Goal: Information Seeking & Learning: Stay updated

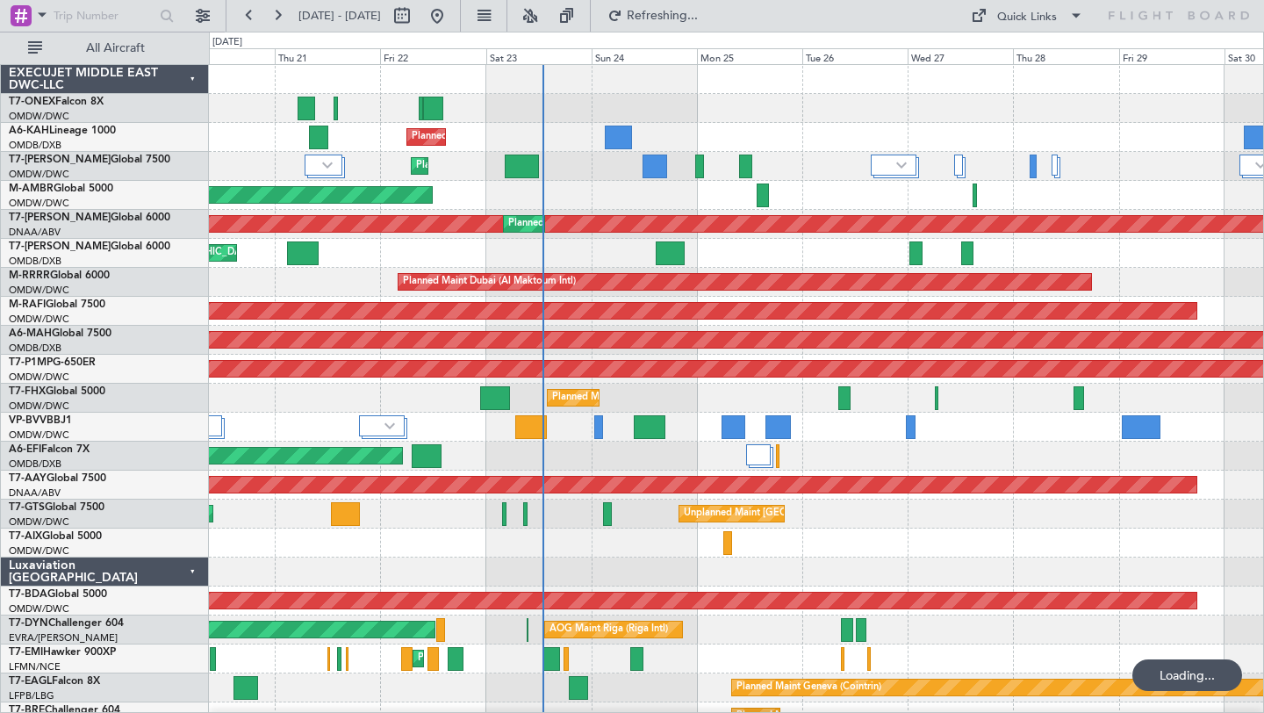
click at [763, 102] on div "Planned Maint Geneva (Cointrin)" at bounding box center [736, 108] width 1054 height 29
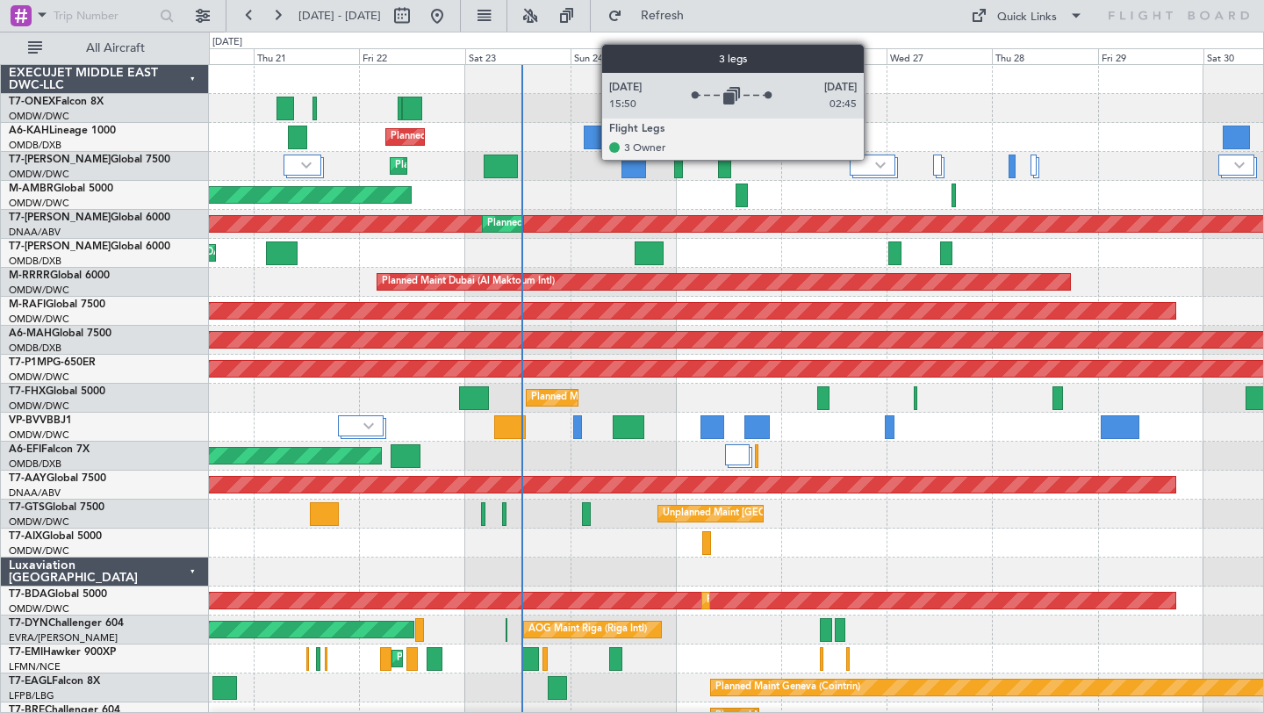
click at [871, 160] on div at bounding box center [873, 164] width 46 height 21
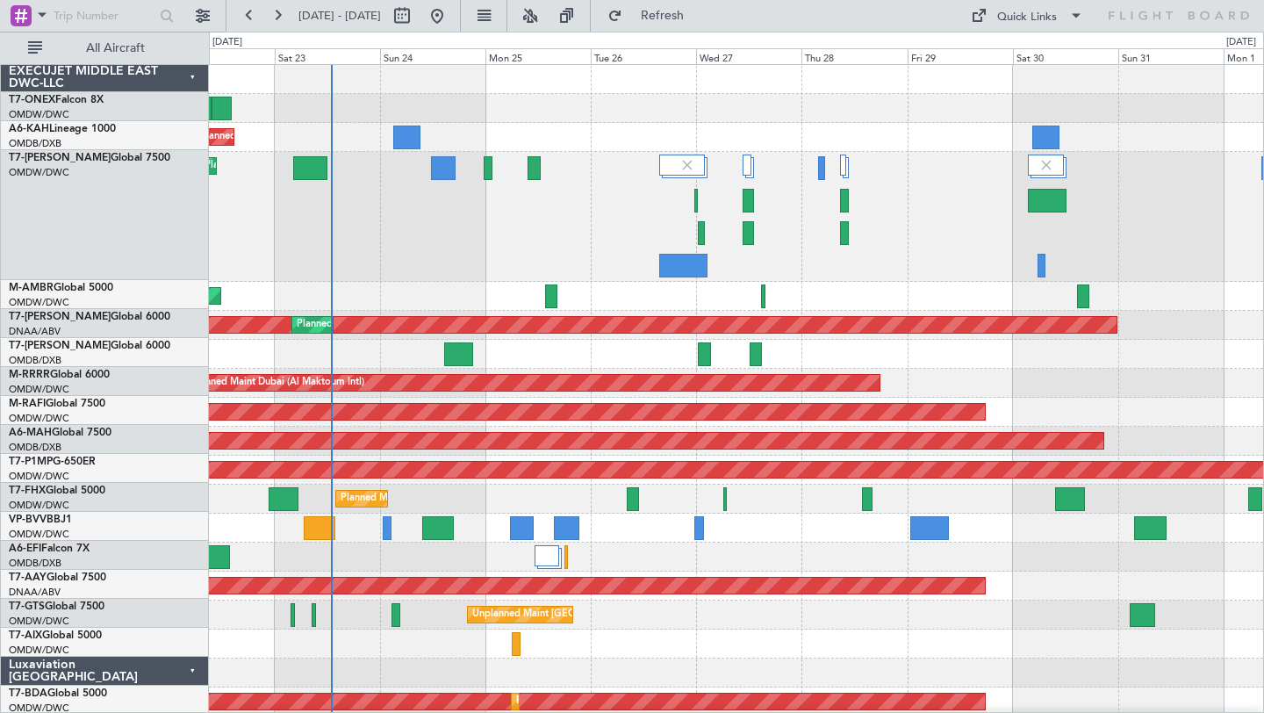
click at [902, 263] on div "Planned Maint Dubai (Al Maktoum Intl)" at bounding box center [736, 217] width 1054 height 130
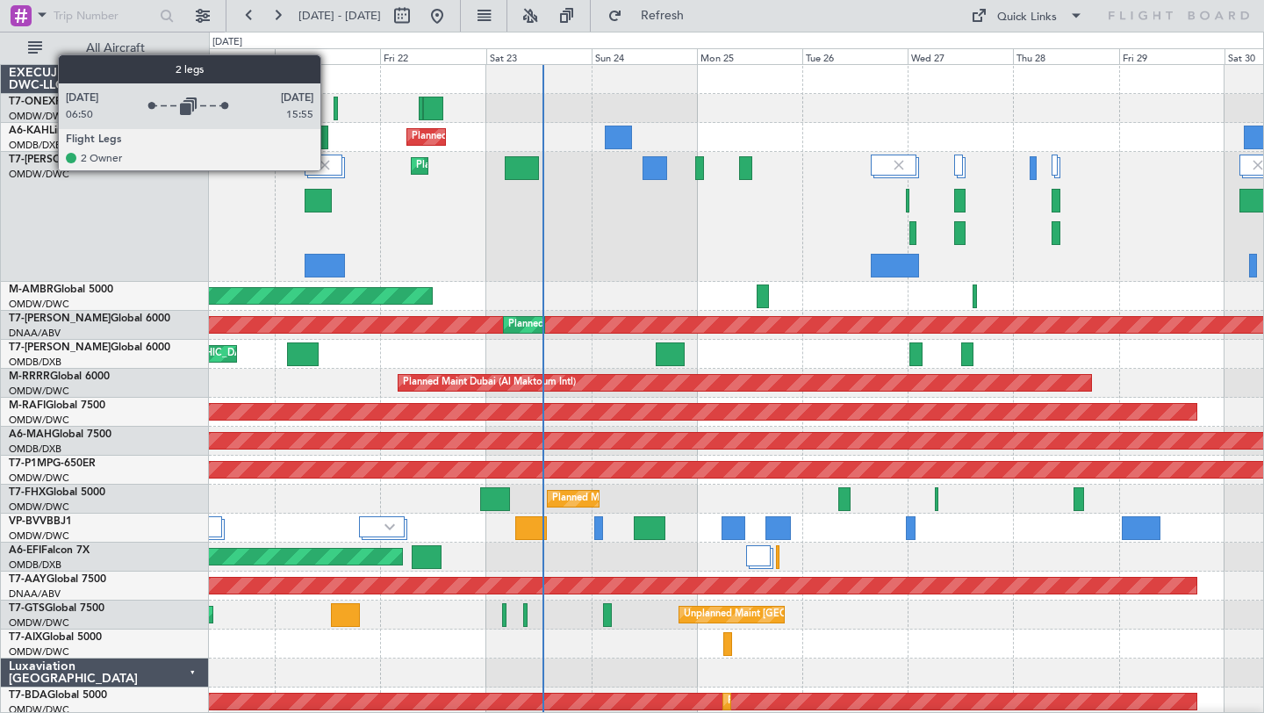
click at [328, 169] on img at bounding box center [325, 165] width 16 height 16
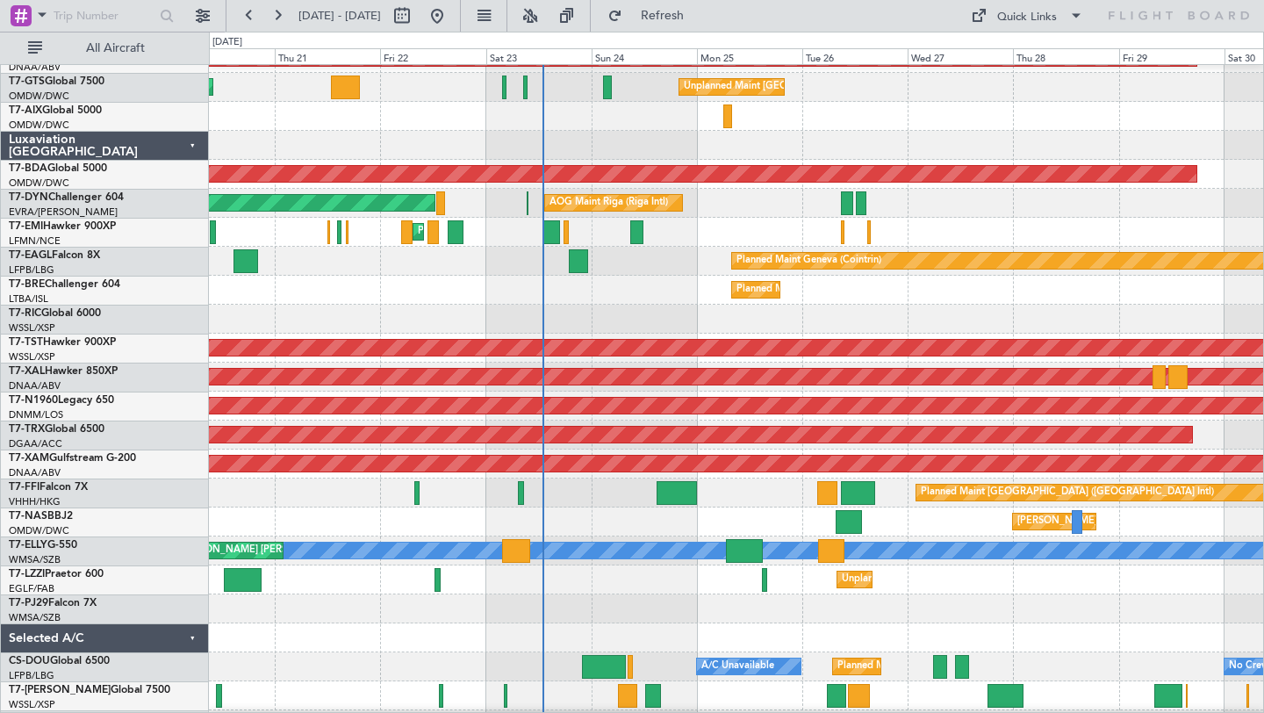
scroll to position [452, 0]
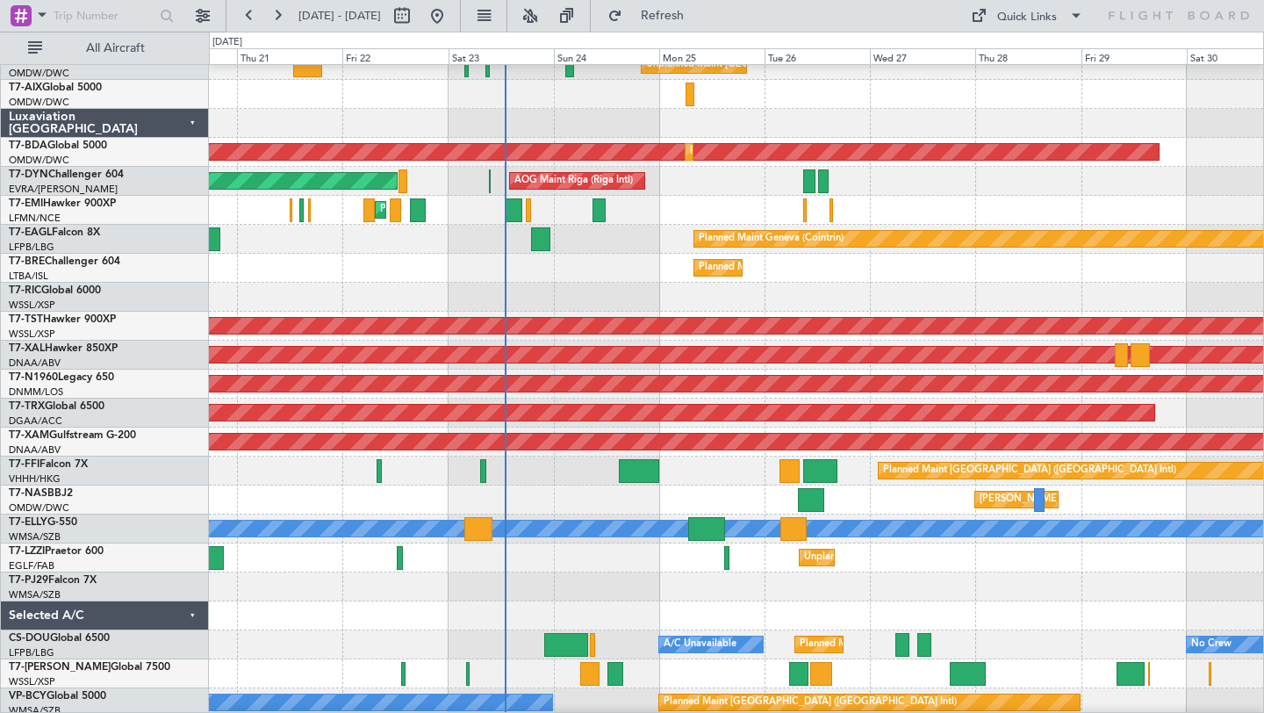
click at [981, 577] on div at bounding box center [736, 586] width 1054 height 29
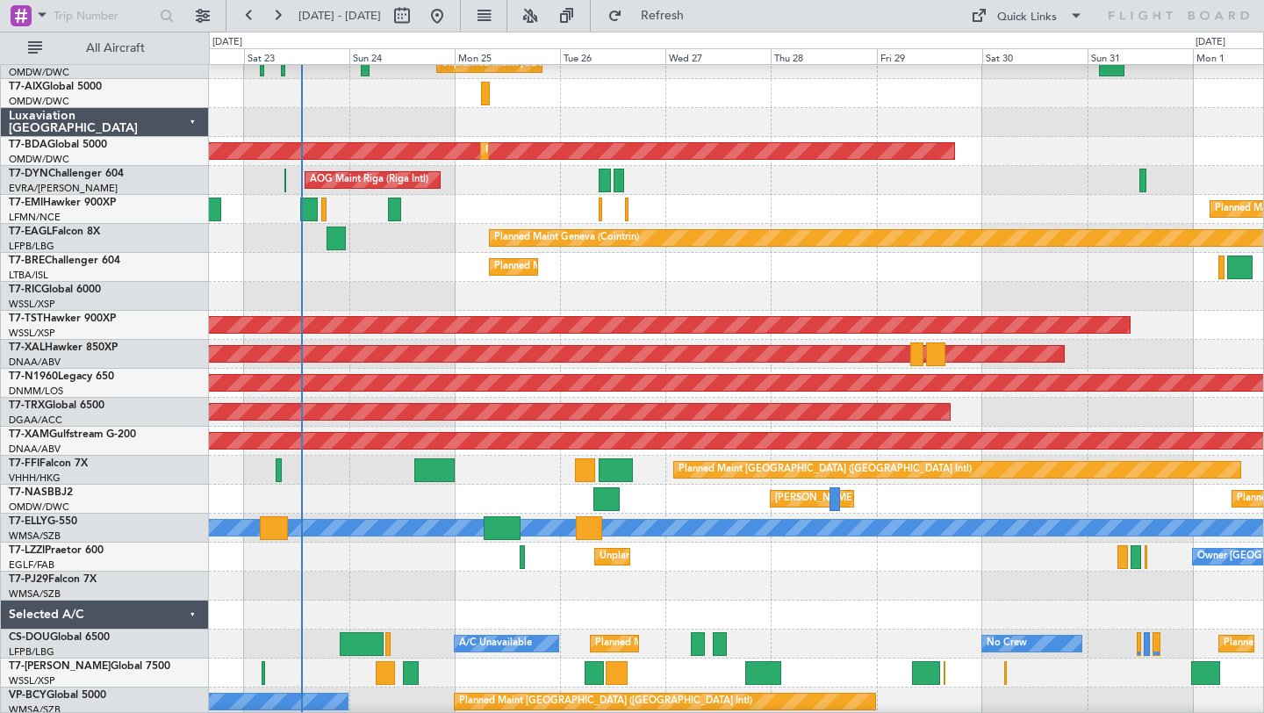
click at [857, 593] on div at bounding box center [736, 585] width 1054 height 29
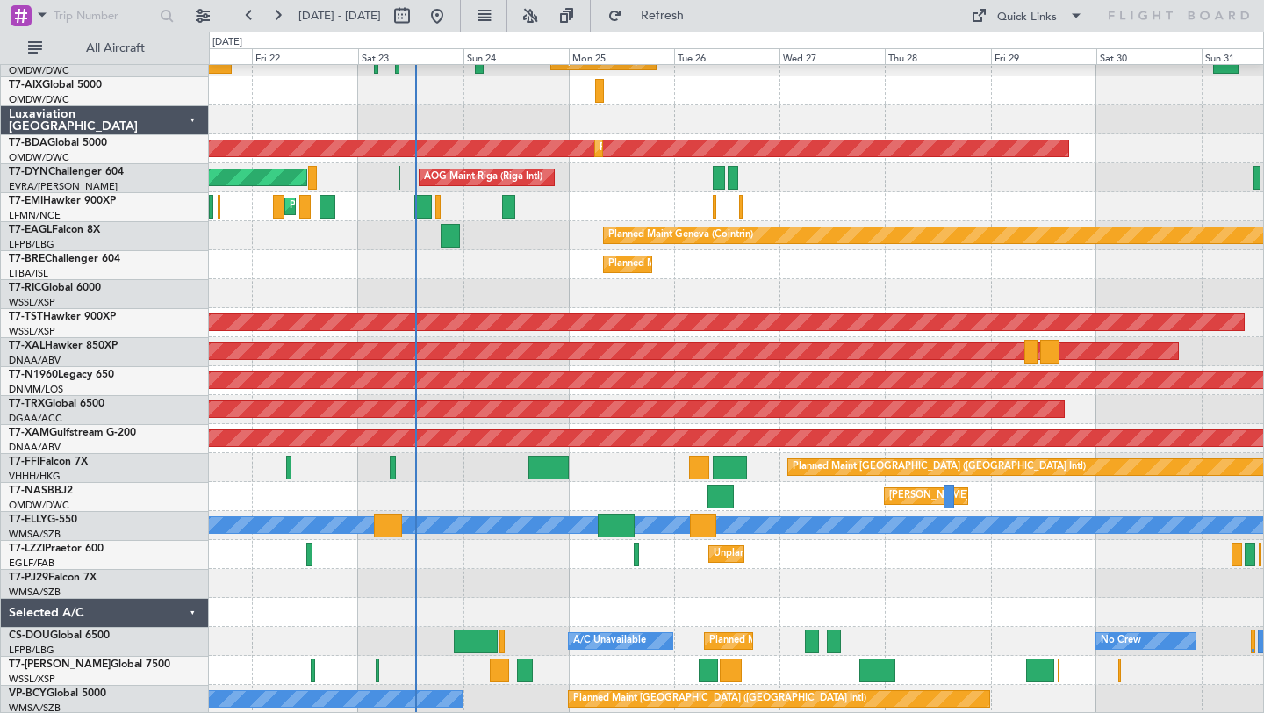
scroll to position [452, 0]
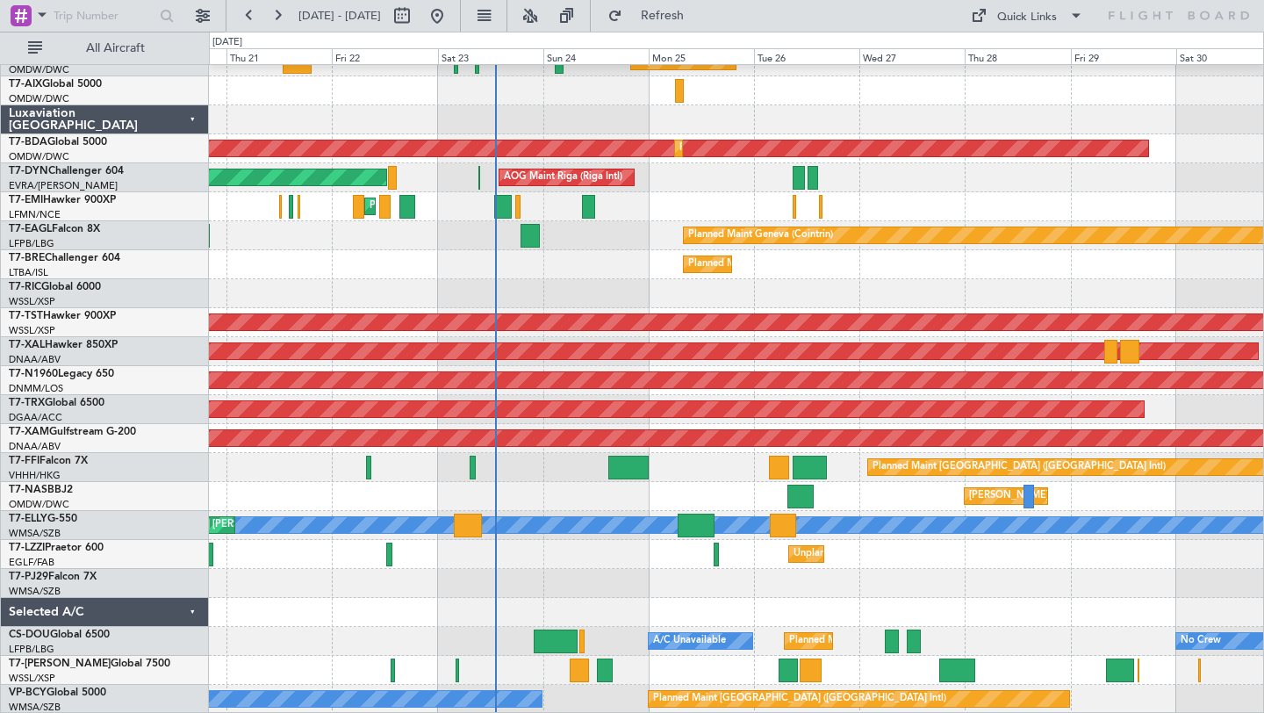
click at [844, 587] on div "Unplanned Maint [GEOGRAPHIC_DATA] (Al Maktoum Intl) Planned Maint [GEOGRAPHIC_D…" at bounding box center [736, 163] width 1054 height 1101
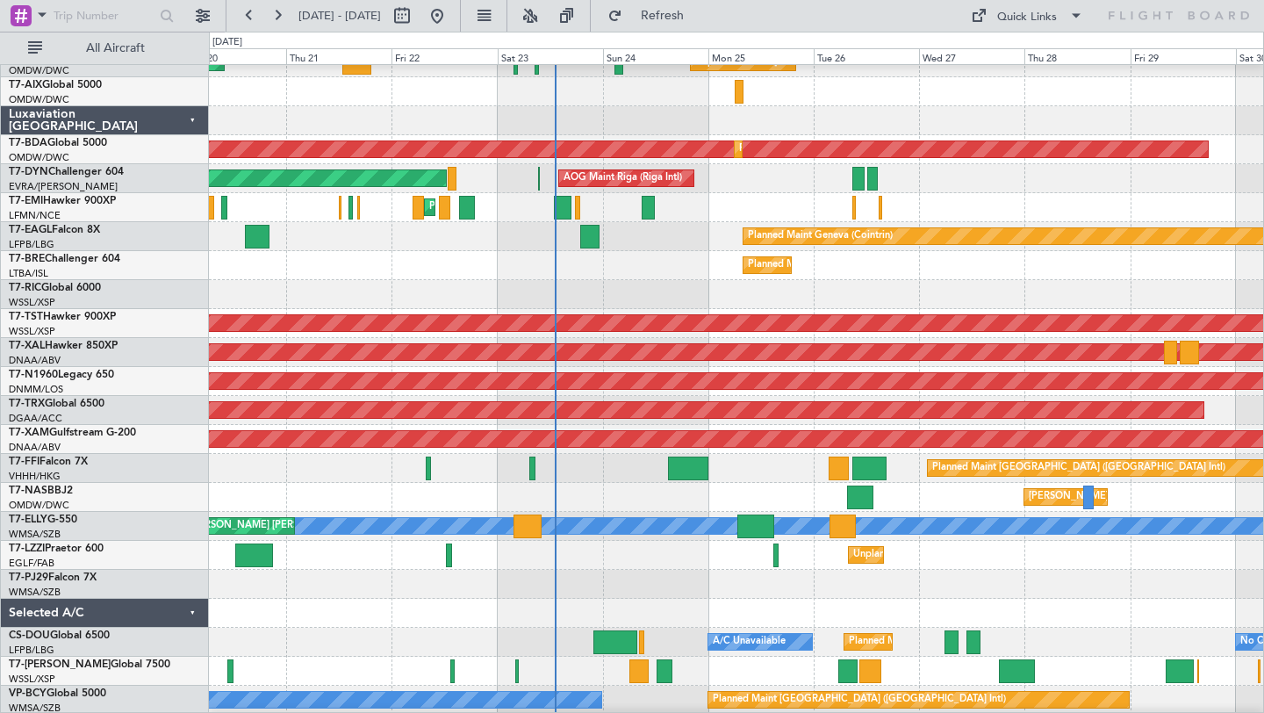
click at [620, 477] on div "Planned Maint [GEOGRAPHIC_DATA] ([GEOGRAPHIC_DATA] Intl)" at bounding box center [736, 468] width 1054 height 29
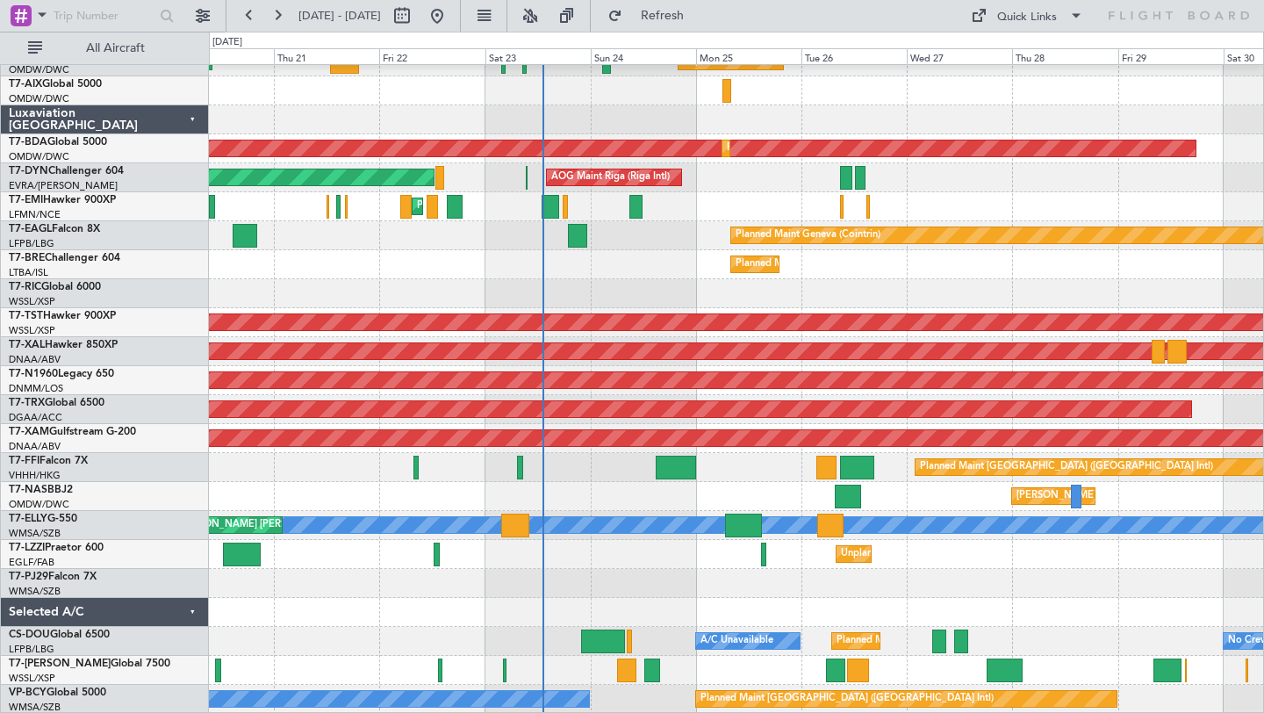
click at [652, 262] on div "Planned Maint Warsaw ([GEOGRAPHIC_DATA])" at bounding box center [736, 264] width 1054 height 29
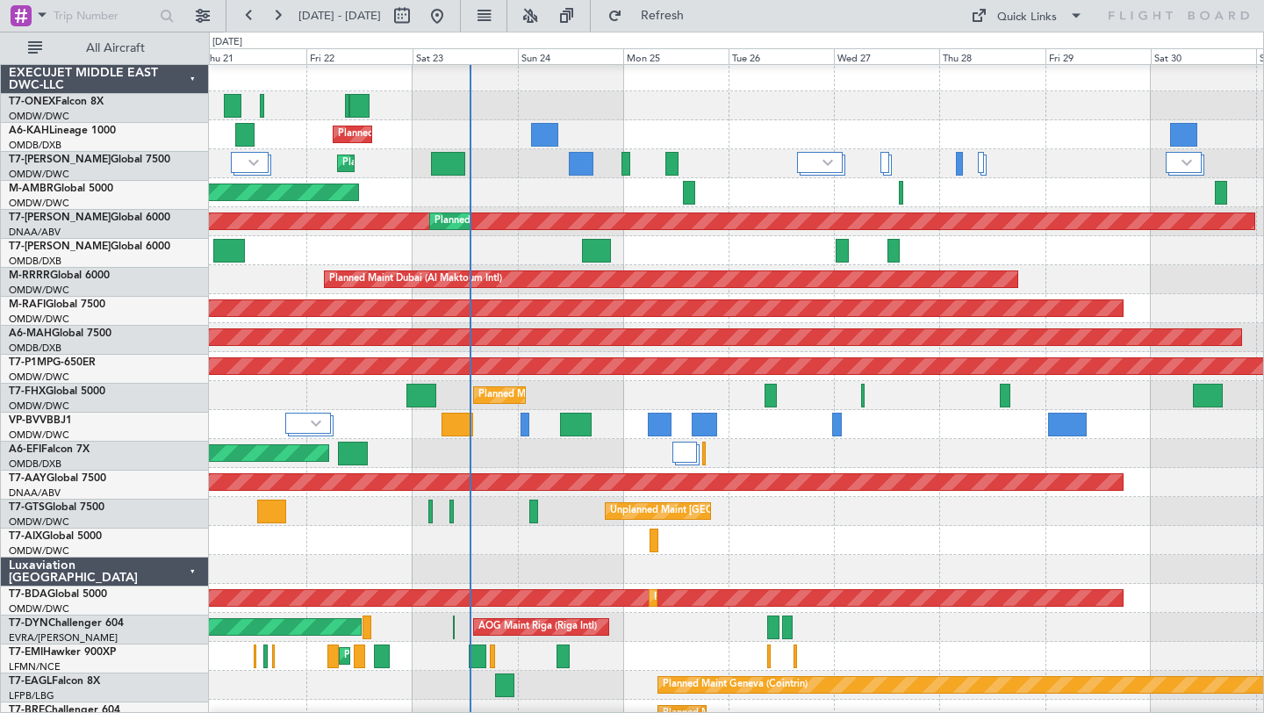
scroll to position [0, 0]
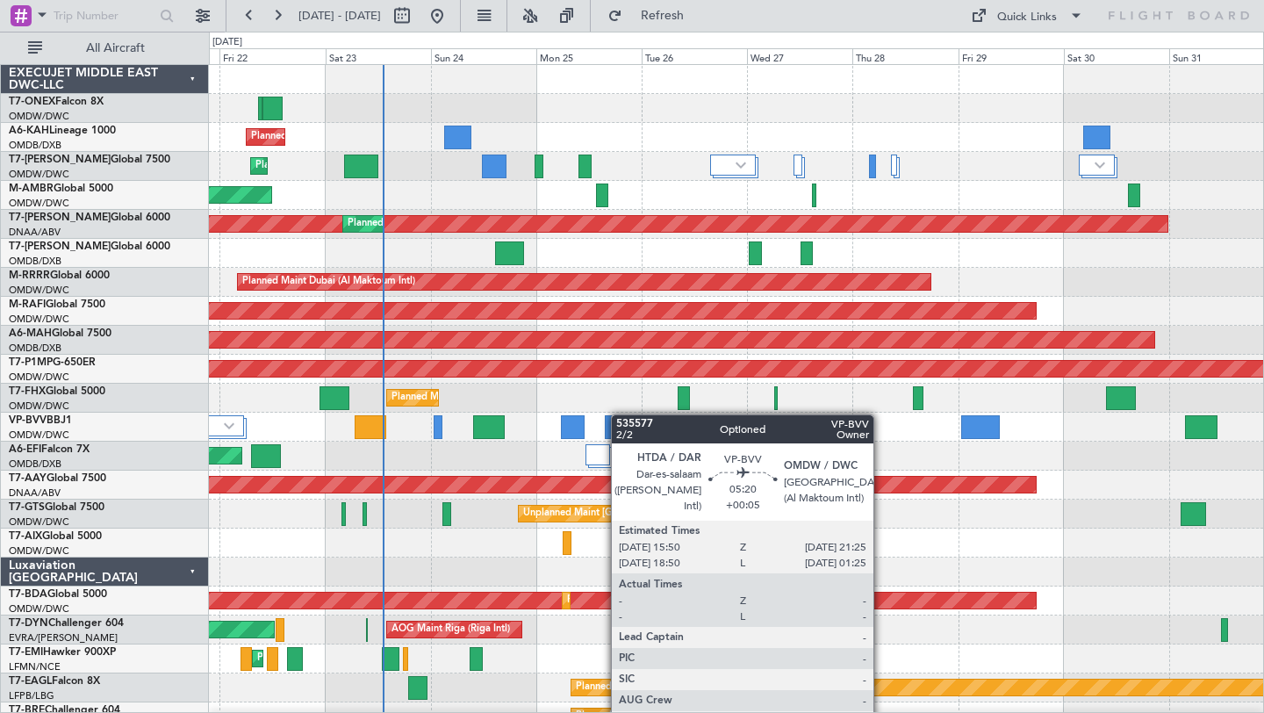
click at [625, 415] on div "Planned Maint Dubai (Al Maktoum Intl) Planned Maint [GEOGRAPHIC_DATA] (Al Makto…" at bounding box center [736, 615] width 1054 height 1101
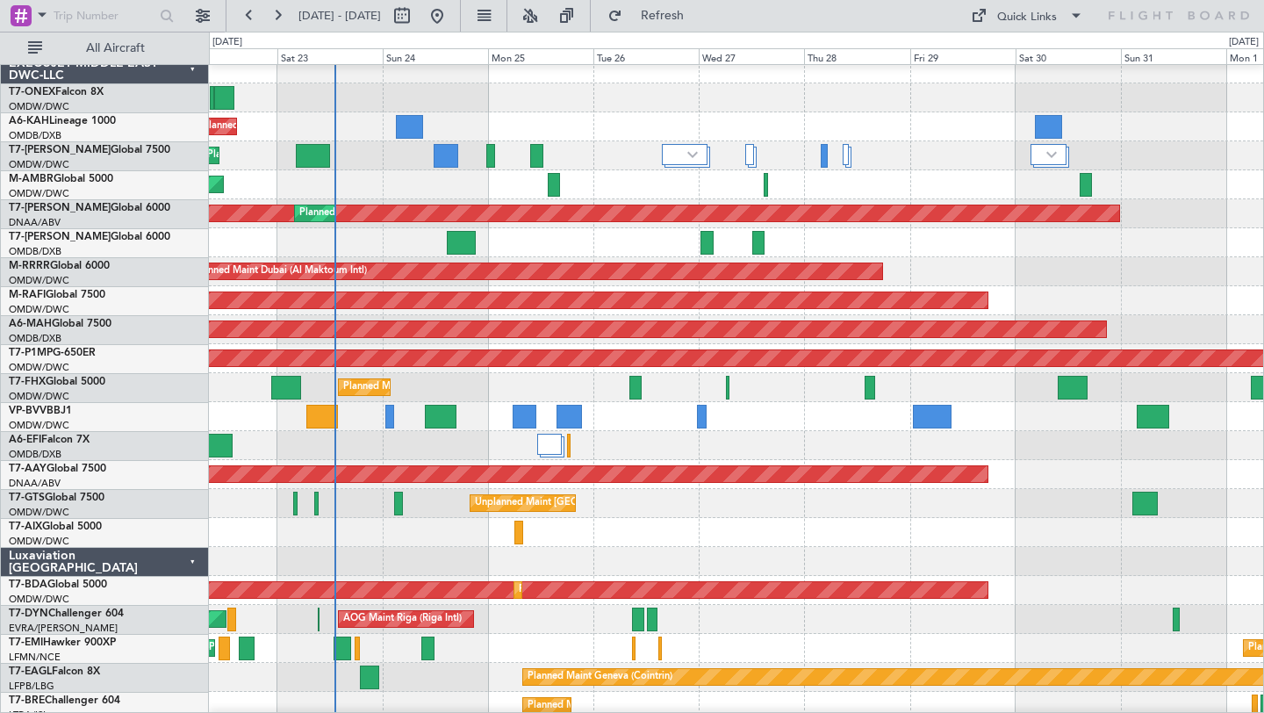
scroll to position [11, 0]
click at [1045, 496] on div "Unplanned Maint [GEOGRAPHIC_DATA] (Seletar) Planned Maint [GEOGRAPHIC_DATA] (Al…" at bounding box center [736, 503] width 1054 height 29
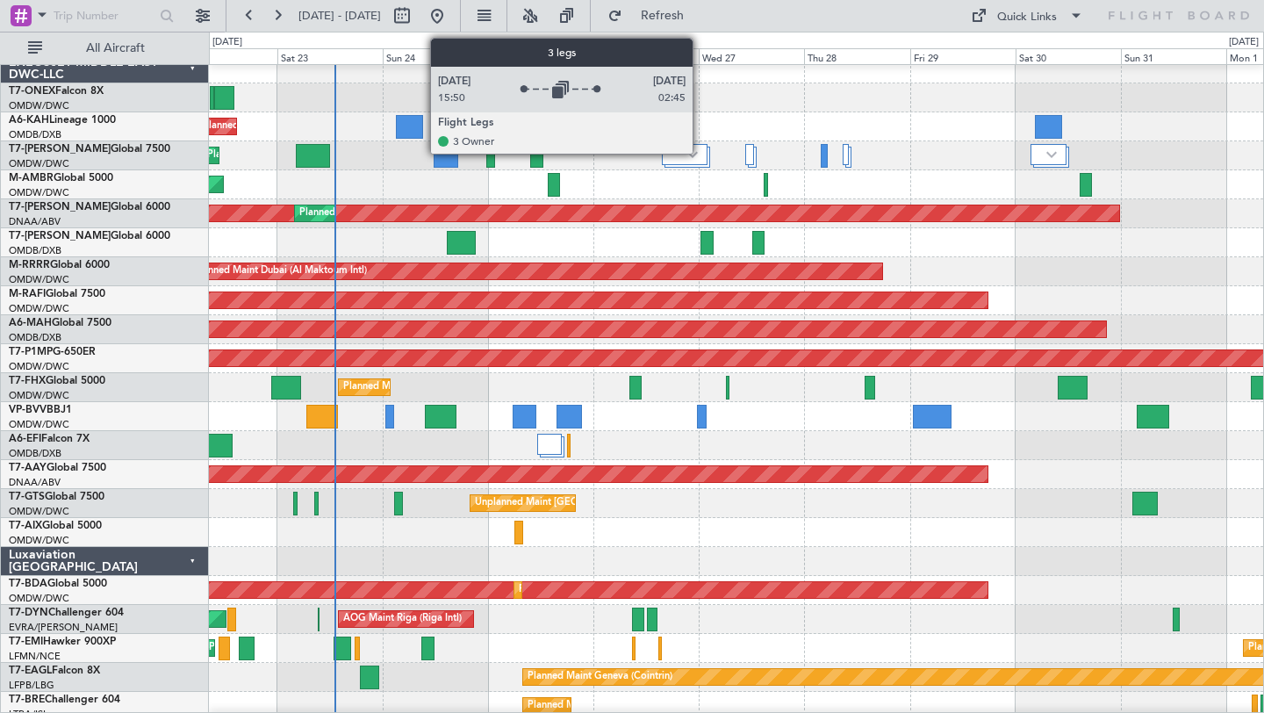
click at [700, 153] on div at bounding box center [685, 154] width 46 height 21
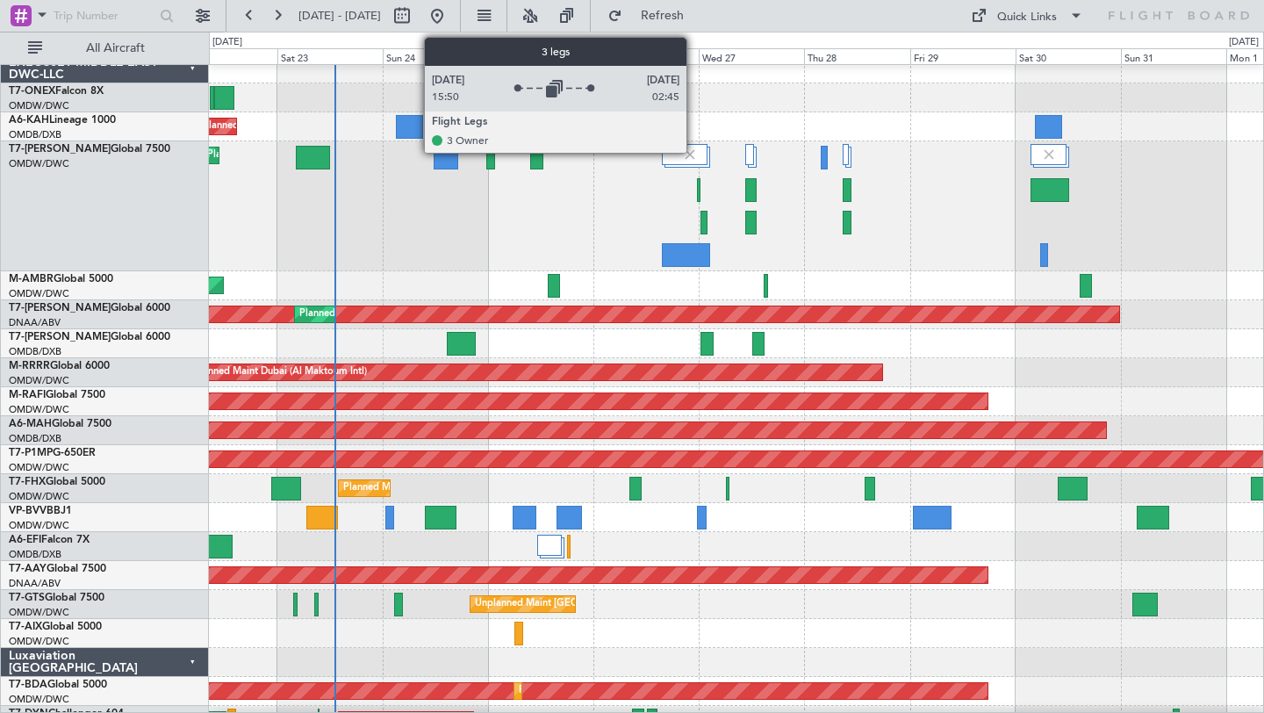
click at [695, 150] on img at bounding box center [690, 155] width 16 height 16
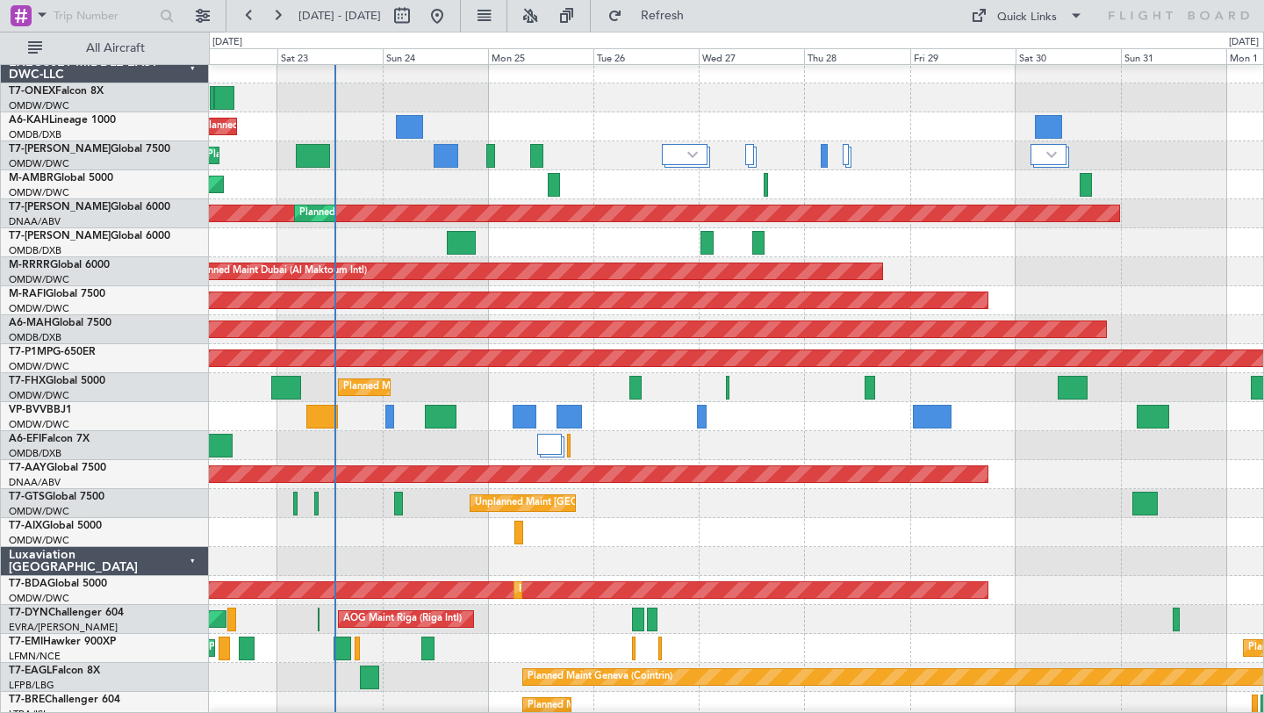
click at [906, 141] on div "Planned Maint Dubai (Al Maktoum Intl)" at bounding box center [736, 155] width 1054 height 29
click at [937, 93] on div at bounding box center [736, 97] width 1054 height 29
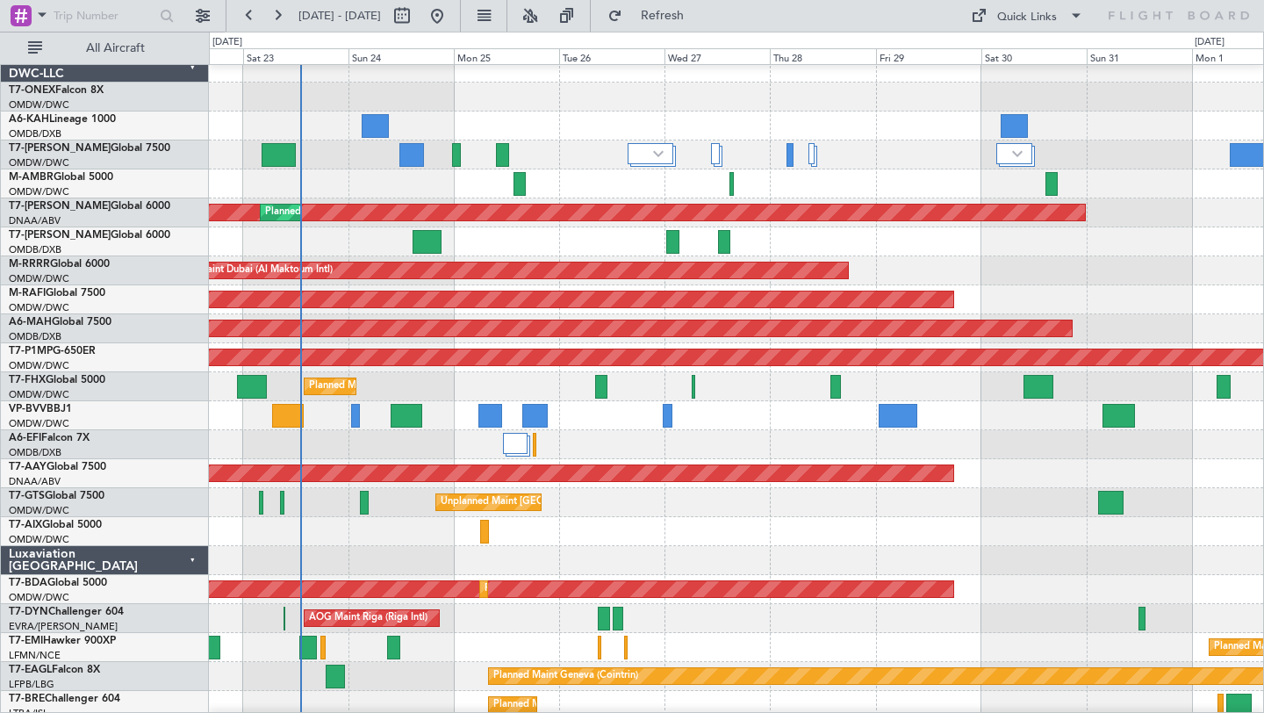
scroll to position [9, 0]
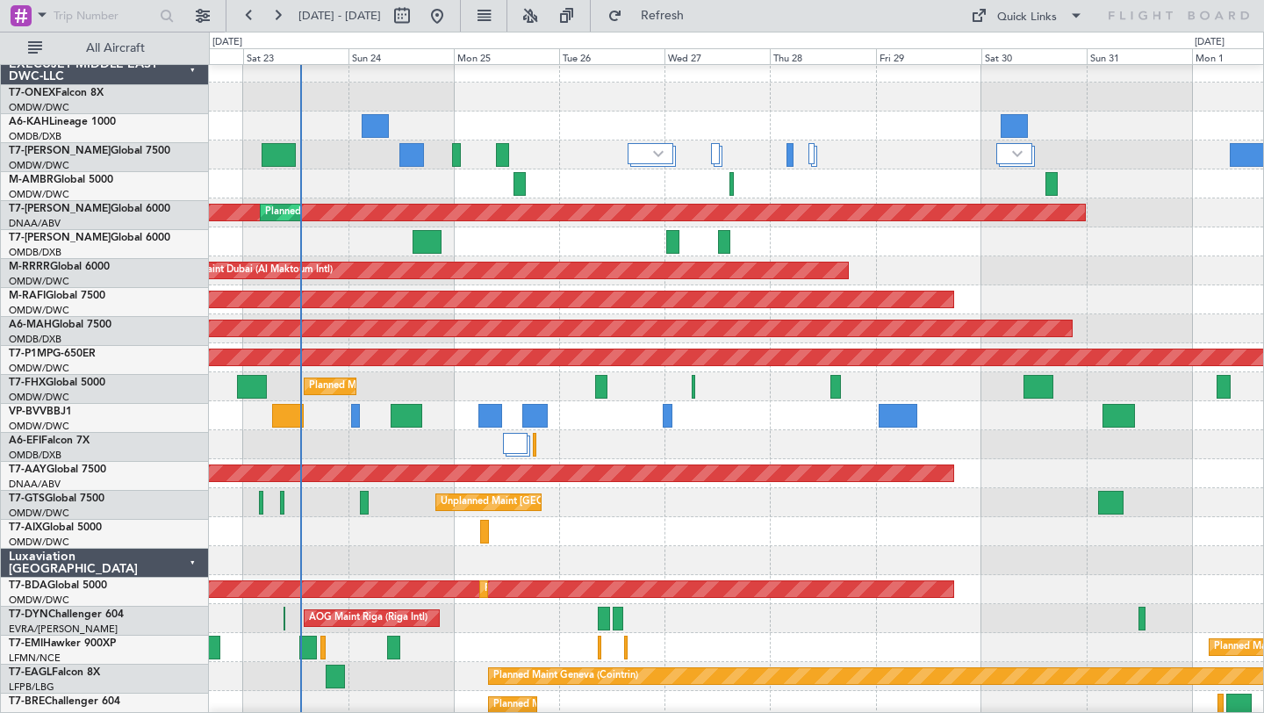
click at [621, 190] on div "Planned Maint Dubai (Al Maktoum Intl)" at bounding box center [736, 183] width 1054 height 29
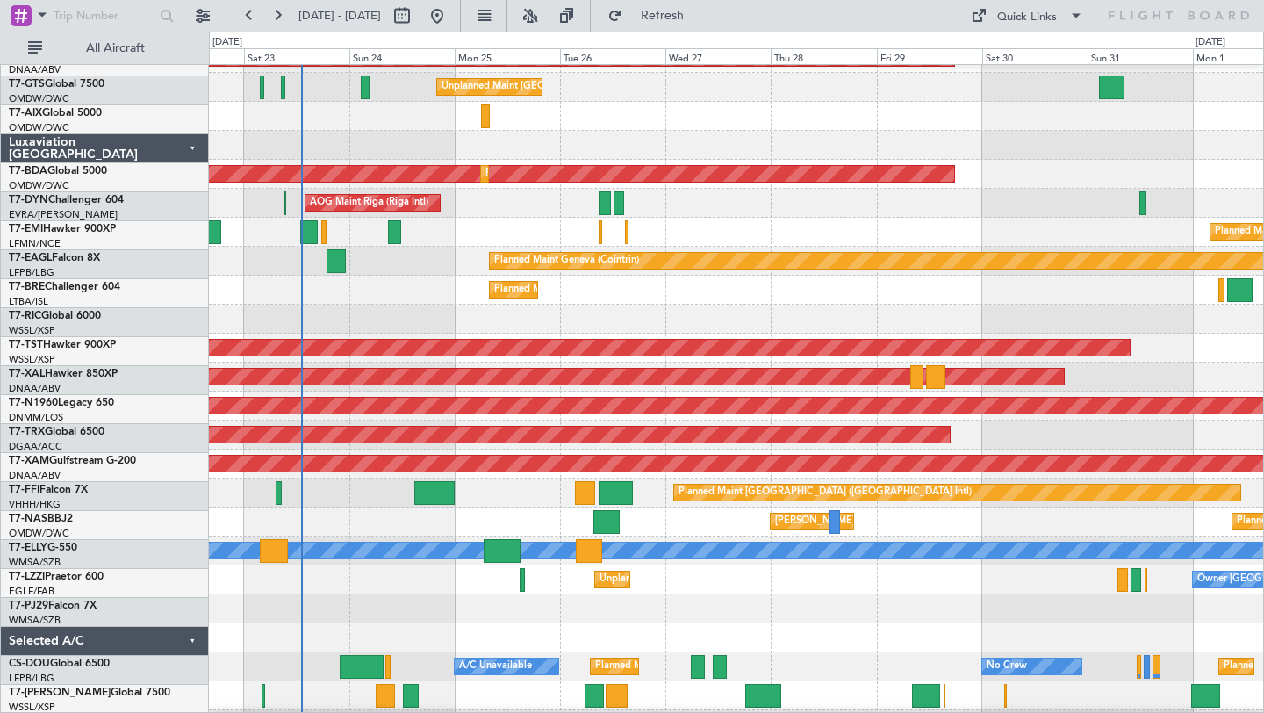
scroll to position [452, 0]
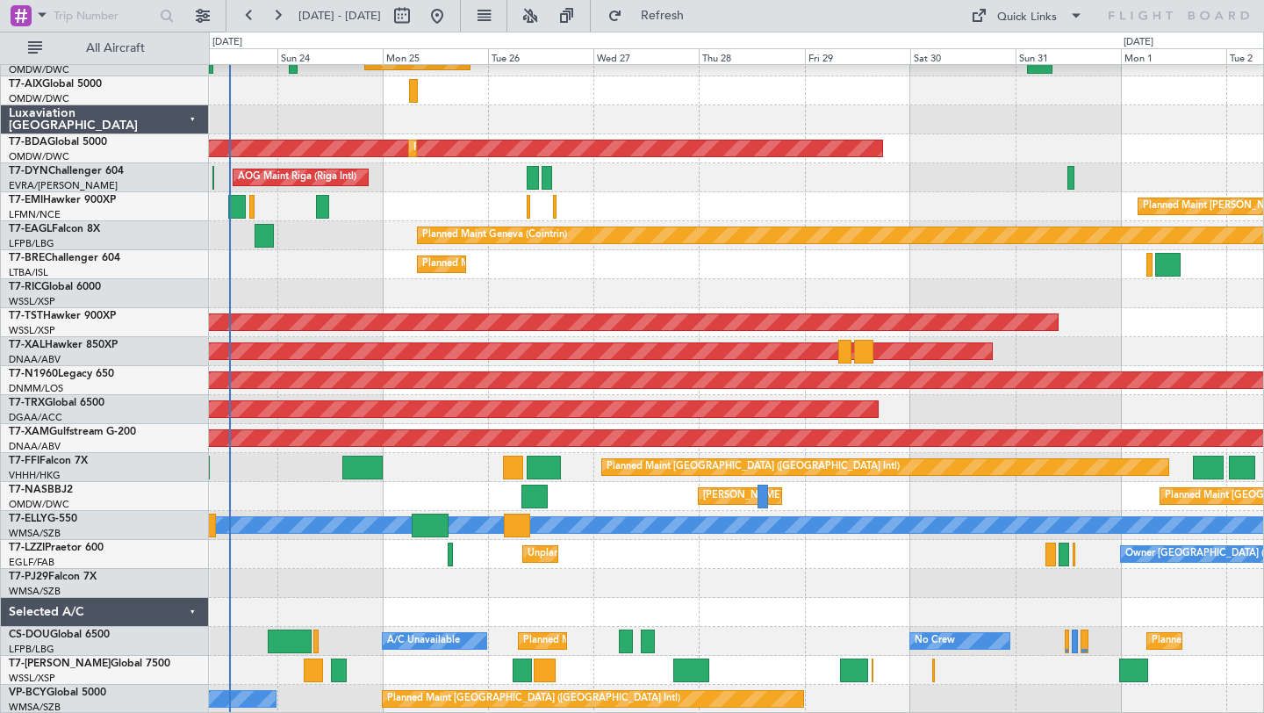
click at [887, 581] on div at bounding box center [736, 583] width 1054 height 29
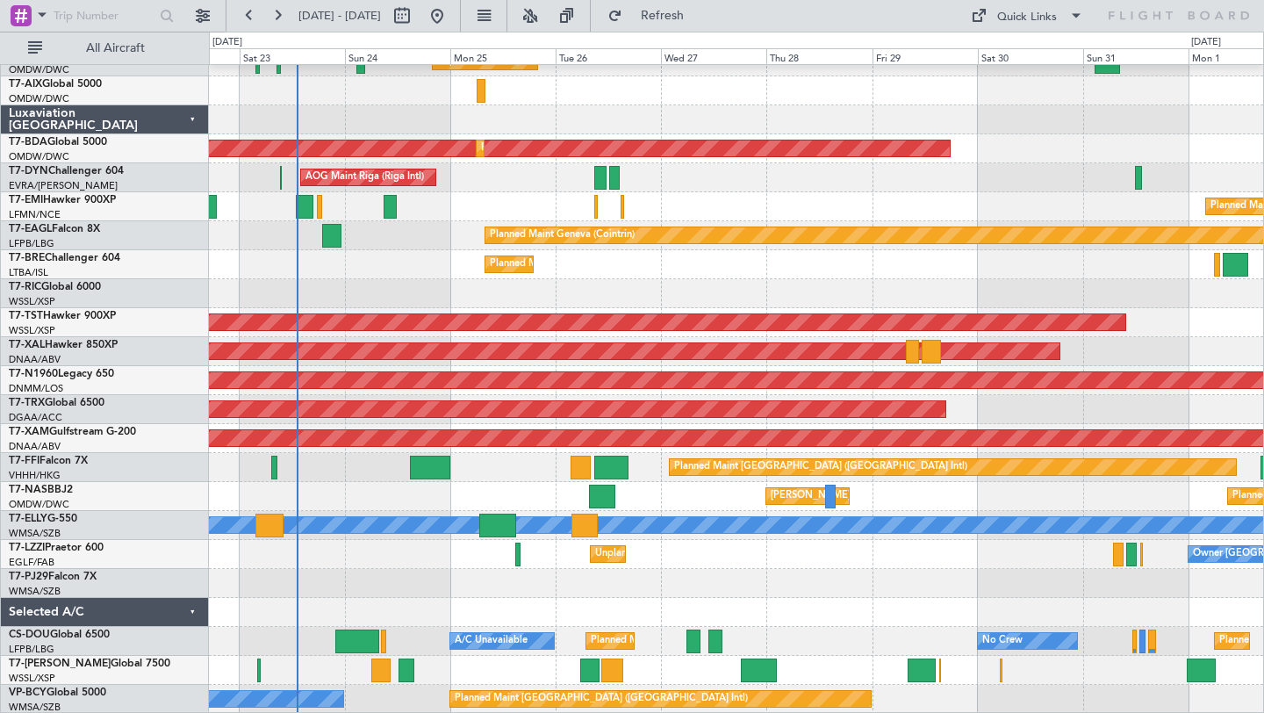
click at [794, 614] on div at bounding box center [736, 612] width 1054 height 29
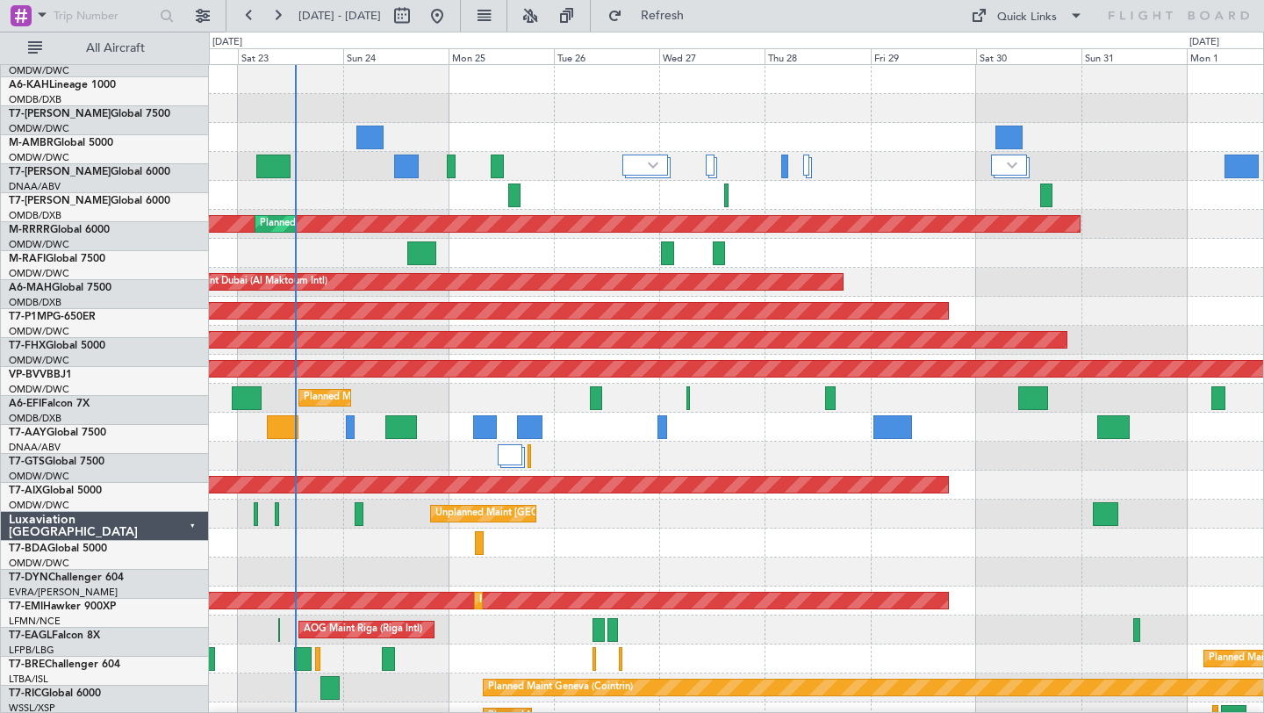
scroll to position [0, 0]
